Goal: Information Seeking & Learning: Check status

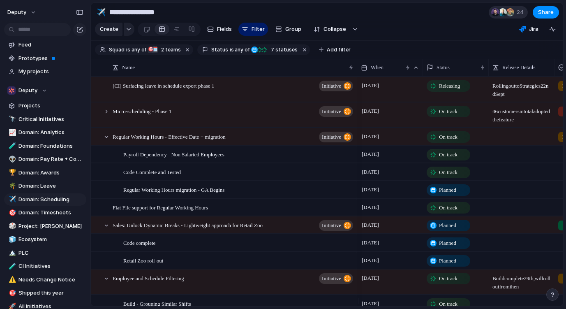
click at [517, 16] on span "24" at bounding box center [521, 12] width 9 height 8
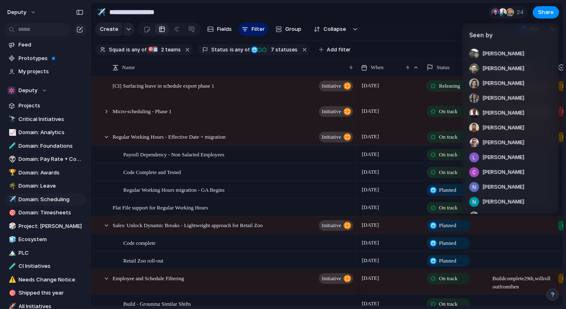
scroll to position [188, 0]
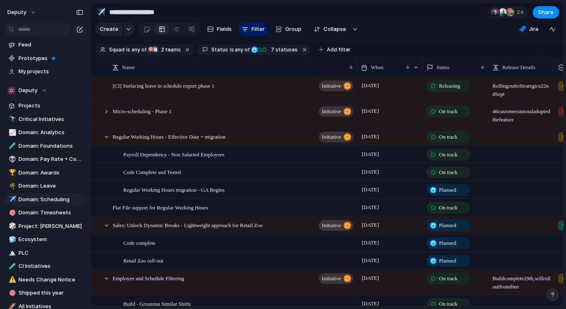
click at [406, 16] on div "Seen by [PERSON_NAME] [PERSON_NAME] [PERSON_NAME] [PERSON_NAME] Koi Le [PERSON_…" at bounding box center [283, 154] width 566 height 309
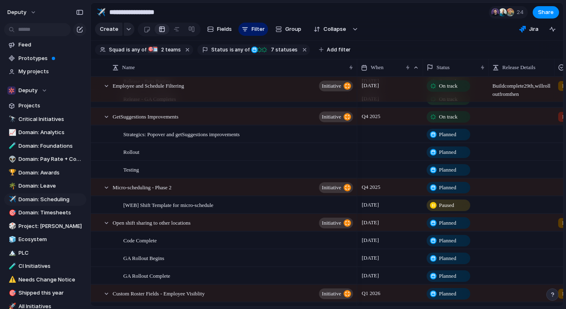
scroll to position [0, 0]
